Goal: Transaction & Acquisition: Book appointment/travel/reservation

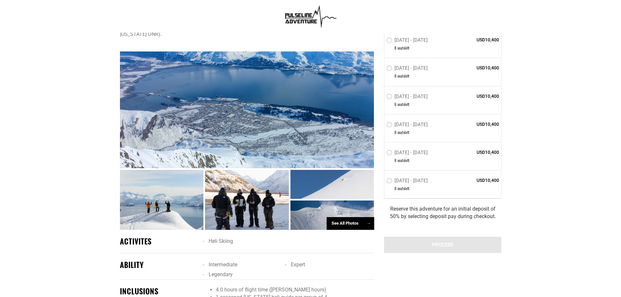
scroll to position [359, 0]
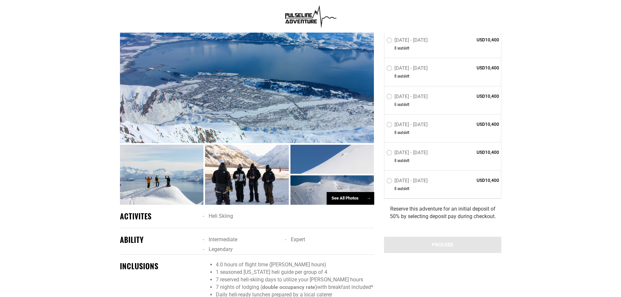
click at [183, 166] on div at bounding box center [162, 175] width 84 height 60
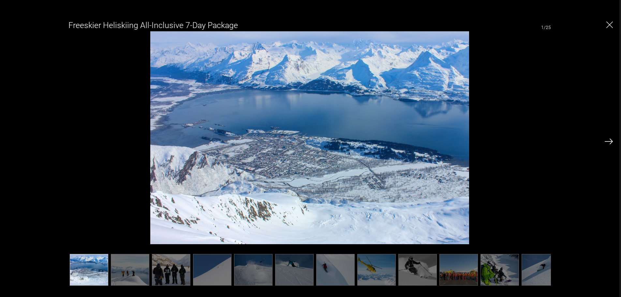
click at [143, 267] on img at bounding box center [130, 270] width 38 height 32
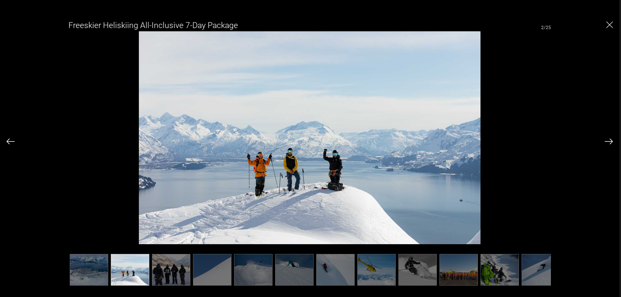
click at [606, 140] on img at bounding box center [609, 142] width 8 height 6
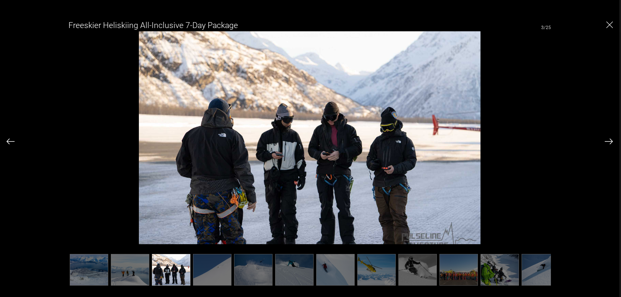
click at [606, 140] on img at bounding box center [609, 142] width 8 height 6
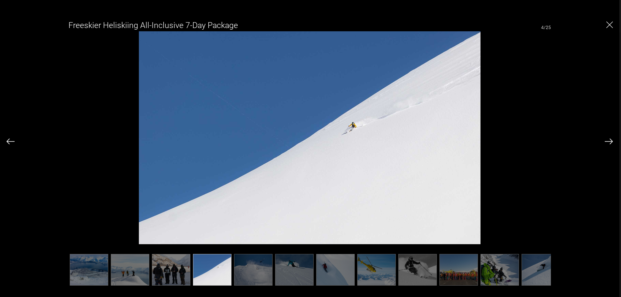
click at [606, 140] on img at bounding box center [609, 142] width 8 height 6
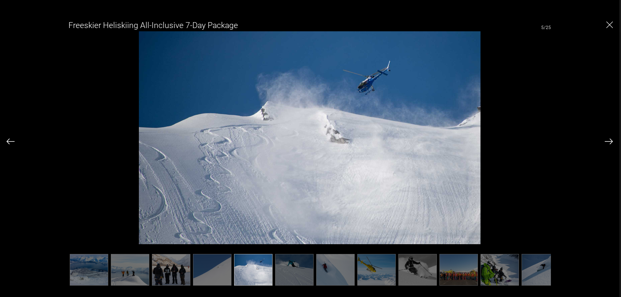
click at [606, 140] on img at bounding box center [609, 142] width 8 height 6
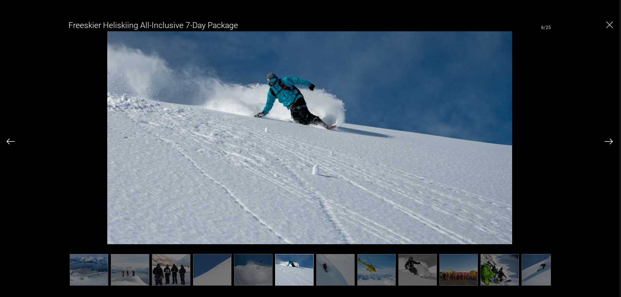
click at [606, 140] on img at bounding box center [609, 142] width 8 height 6
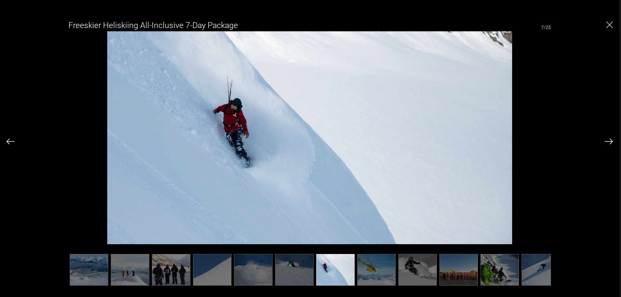
click at [606, 140] on img at bounding box center [609, 142] width 8 height 6
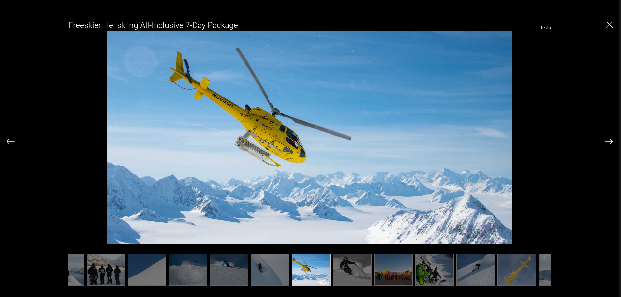
scroll to position [0, 65]
click at [606, 140] on img at bounding box center [609, 142] width 8 height 6
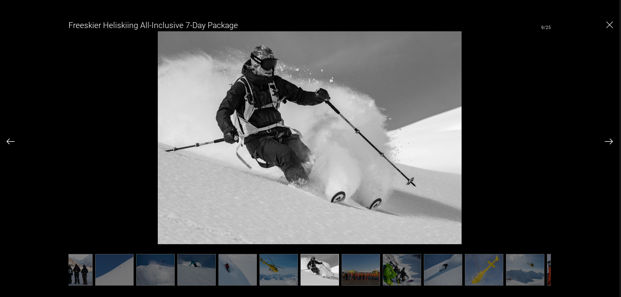
scroll to position [0, 98]
click at [607, 141] on img at bounding box center [609, 142] width 8 height 6
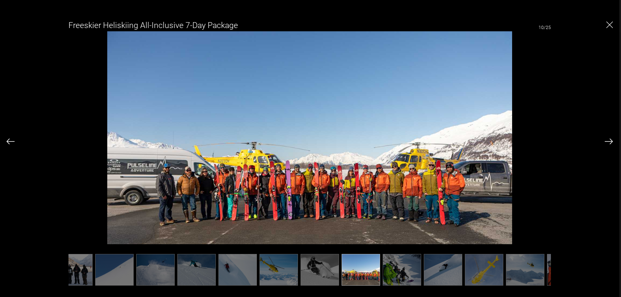
scroll to position [0, 130]
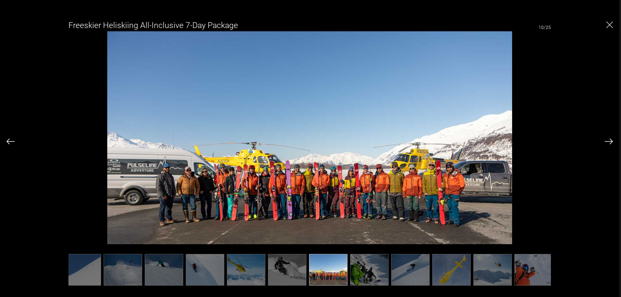
click at [603, 140] on div "Freeskier Heliskiing All-Inclusive 7-Day Package 10/25" at bounding box center [310, 149] width 607 height 268
click at [611, 141] on img at bounding box center [609, 142] width 8 height 6
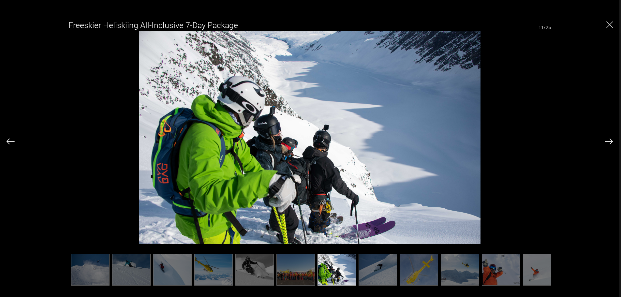
scroll to position [0, 163]
click at [616, 141] on div "Freeskier Heliskiing All-Inclusive 7-Day Package 11/25" at bounding box center [310, 148] width 620 height 297
click at [389, 265] on img at bounding box center [378, 270] width 38 height 32
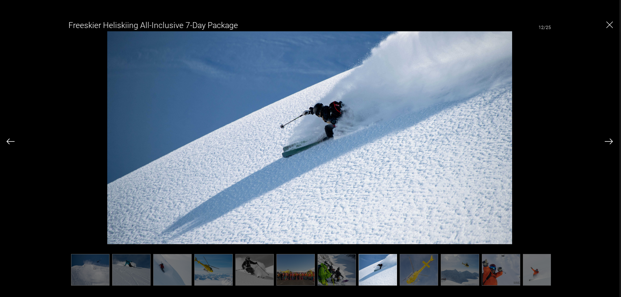
scroll to position [0, 196]
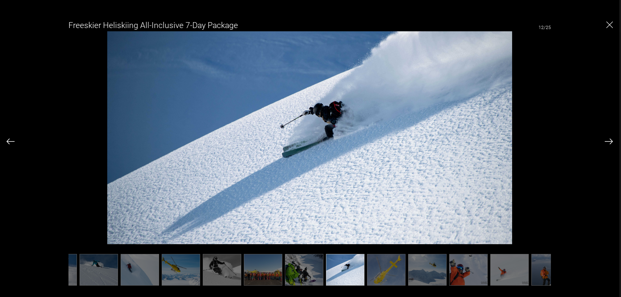
click at [612, 139] on img at bounding box center [609, 142] width 8 height 6
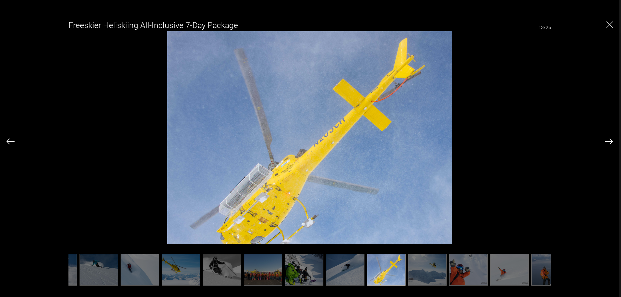
scroll to position [0, 228]
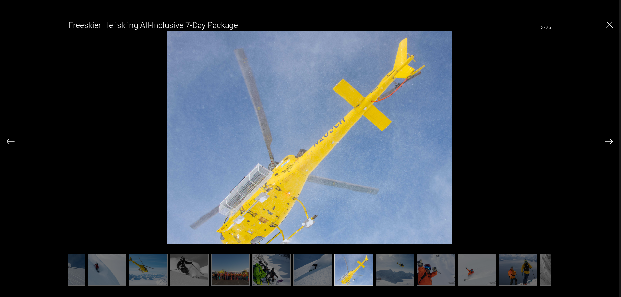
click at [398, 261] on img at bounding box center [395, 270] width 38 height 32
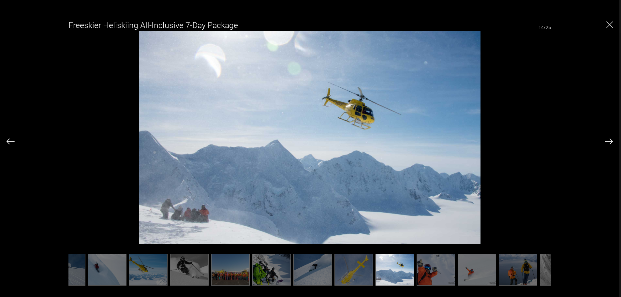
click at [458, 267] on img at bounding box center [477, 270] width 38 height 32
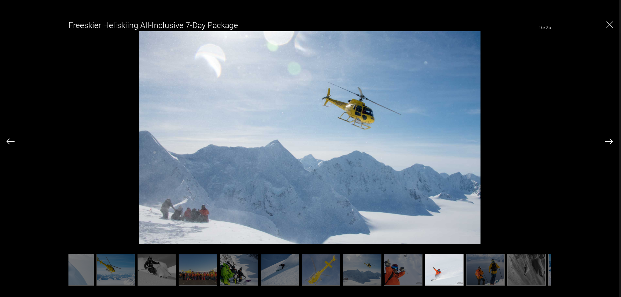
click at [508, 270] on img at bounding box center [527, 270] width 38 height 32
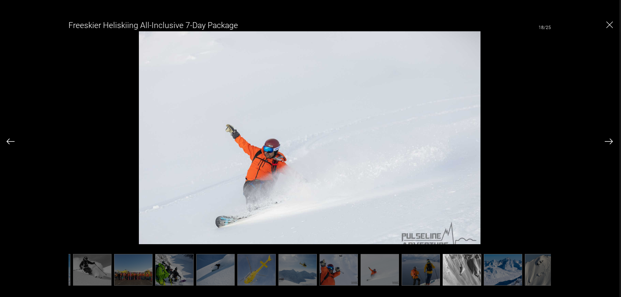
click at [484, 270] on img at bounding box center [503, 270] width 38 height 32
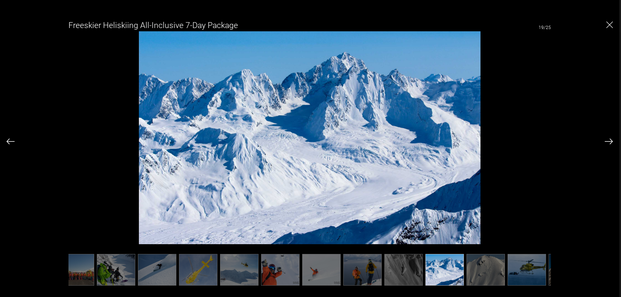
click at [483, 266] on img at bounding box center [486, 270] width 38 height 32
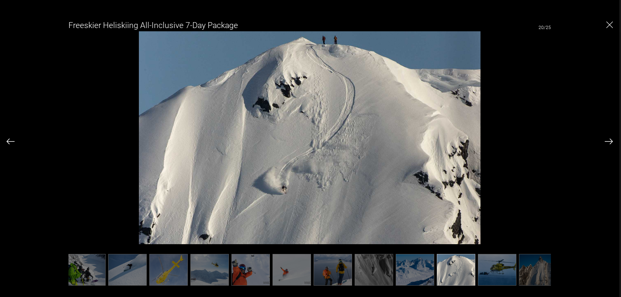
scroll to position [0, 417]
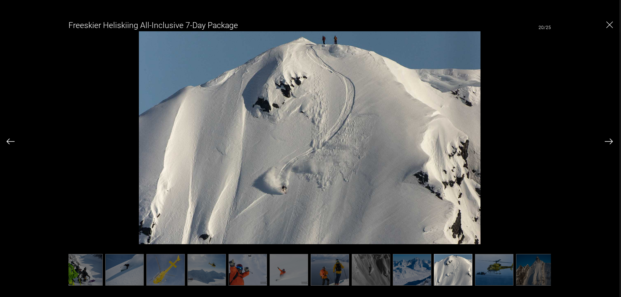
click at [483, 269] on img at bounding box center [494, 270] width 38 height 32
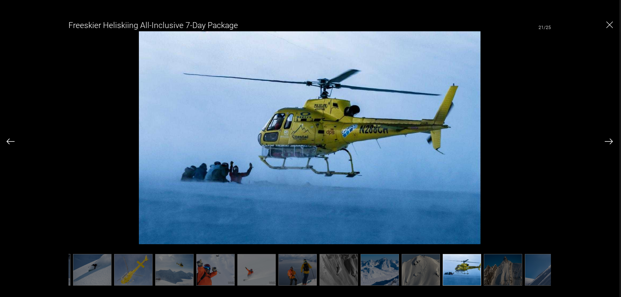
scroll to position [0, 449]
click at [506, 275] on img at bounding box center [503, 270] width 38 height 32
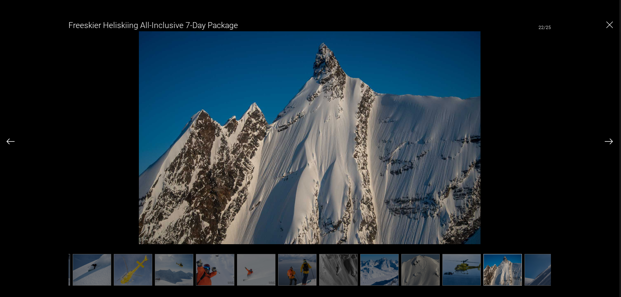
scroll to position [0, 482]
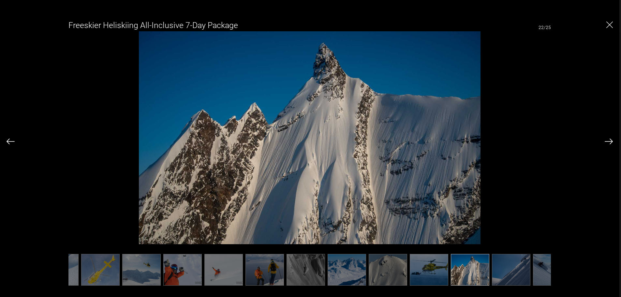
click at [528, 269] on img at bounding box center [511, 270] width 38 height 32
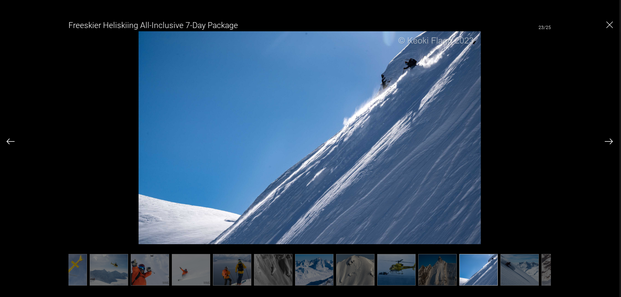
click at [528, 269] on img at bounding box center [520, 270] width 38 height 32
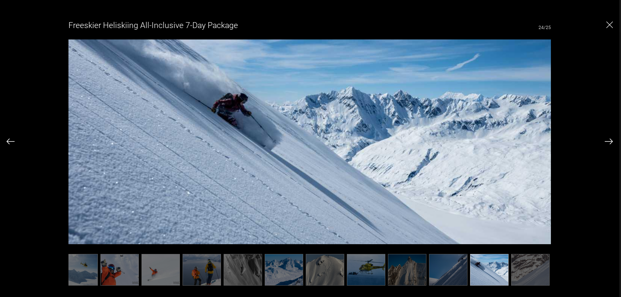
scroll to position [0, 545]
click at [520, 267] on img at bounding box center [530, 270] width 38 height 32
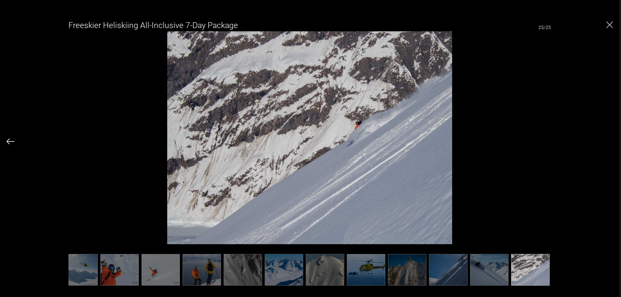
click at [612, 24] on img "Close" at bounding box center [610, 25] width 7 height 7
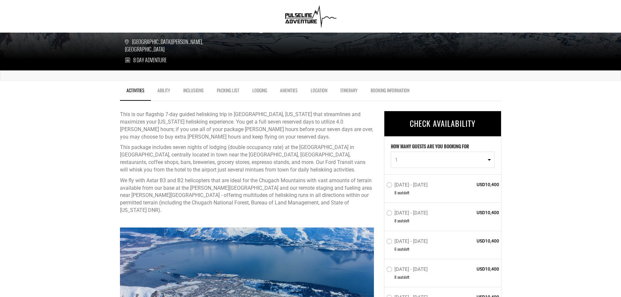
scroll to position [130, 0]
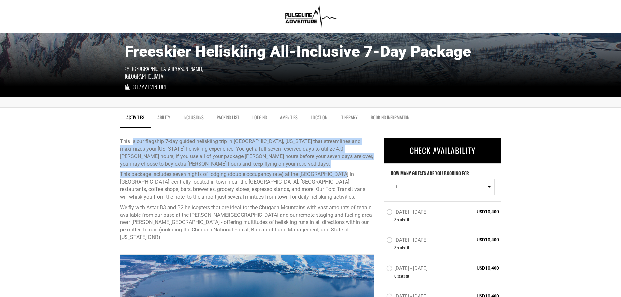
drag, startPoint x: 142, startPoint y: 142, endPoint x: 338, endPoint y: 174, distance: 199.0
click at [338, 174] on div "This is our flagship 7-day guided heliskiing trip in [GEOGRAPHIC_DATA], [US_STA…" at bounding box center [247, 189] width 254 height 103
click at [338, 174] on p "This package includes seven nights of lodging (double occupancy rate) at the [G…" at bounding box center [247, 186] width 254 height 30
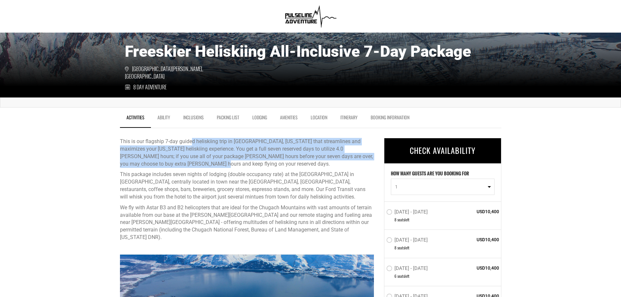
drag, startPoint x: 191, startPoint y: 134, endPoint x: 327, endPoint y: 161, distance: 138.2
click at [327, 161] on div "This is our flagship 7-day guided heliskiing trip in [GEOGRAPHIC_DATA], [US_STA…" at bounding box center [247, 186] width 254 height 116
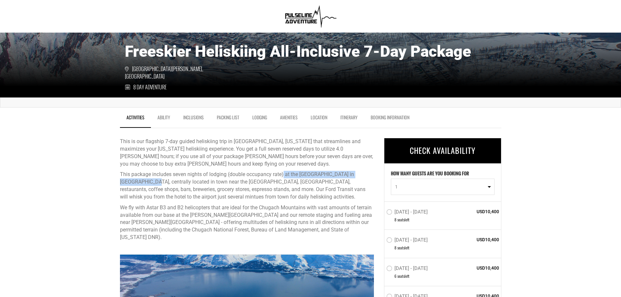
drag, startPoint x: 127, startPoint y: 180, endPoint x: 284, endPoint y: 170, distance: 157.2
click at [284, 170] on div "This is our flagship 7-day guided heliskiing trip in [GEOGRAPHIC_DATA], [US_STA…" at bounding box center [247, 189] width 254 height 103
click at [235, 200] on p "This package includes seven nights of lodging (double occupancy rate) at the [G…" at bounding box center [247, 186] width 254 height 30
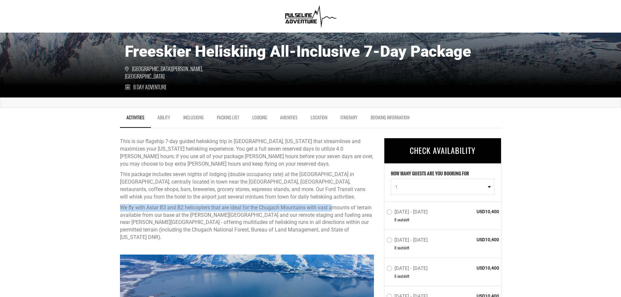
drag, startPoint x: 145, startPoint y: 208, endPoint x: 333, endPoint y: 207, distance: 187.2
click at [333, 207] on p "We fly with Astar B3 and B2 helicopters that are ideal for the Chugach Mountain…" at bounding box center [247, 222] width 254 height 37
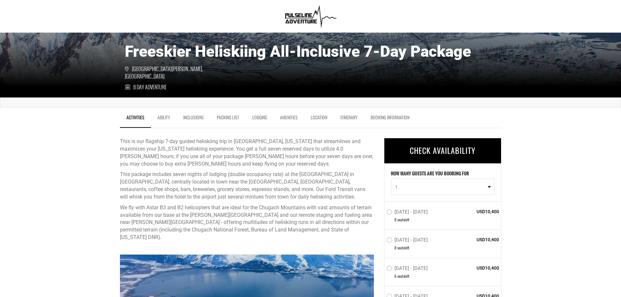
click at [161, 114] on link "Ability" at bounding box center [164, 119] width 26 height 16
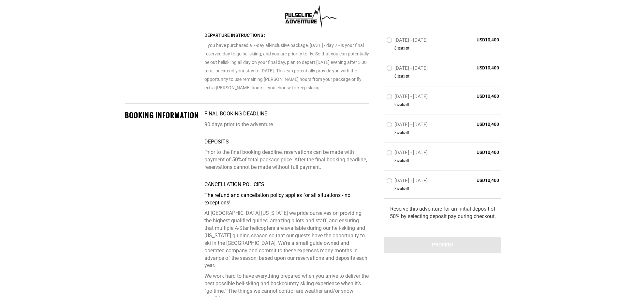
scroll to position [1565, 0]
